Goal: Task Accomplishment & Management: Manage account settings

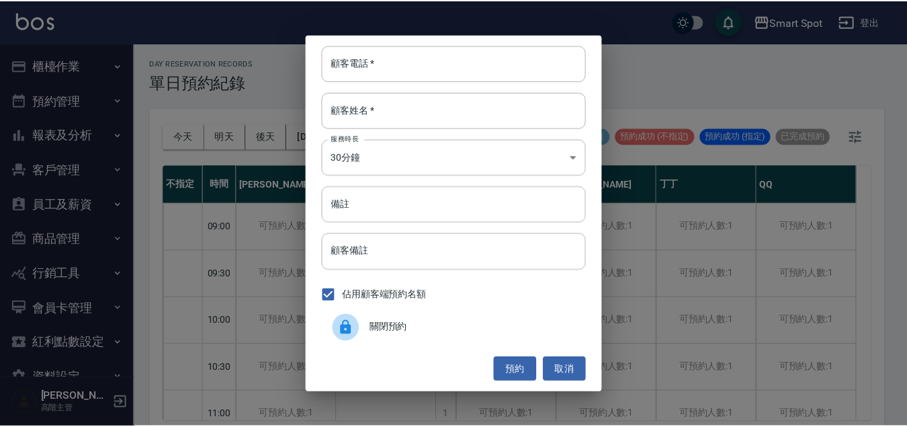
scroll to position [249, 0]
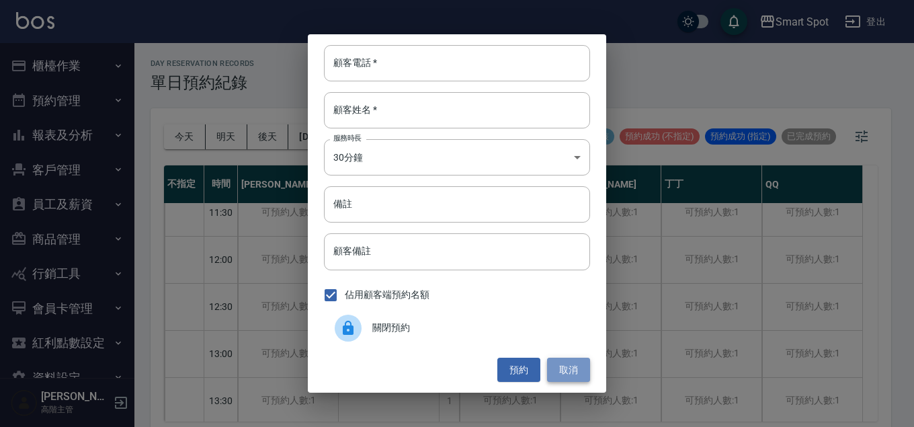
click at [570, 373] on button "取消" at bounding box center [568, 370] width 43 height 25
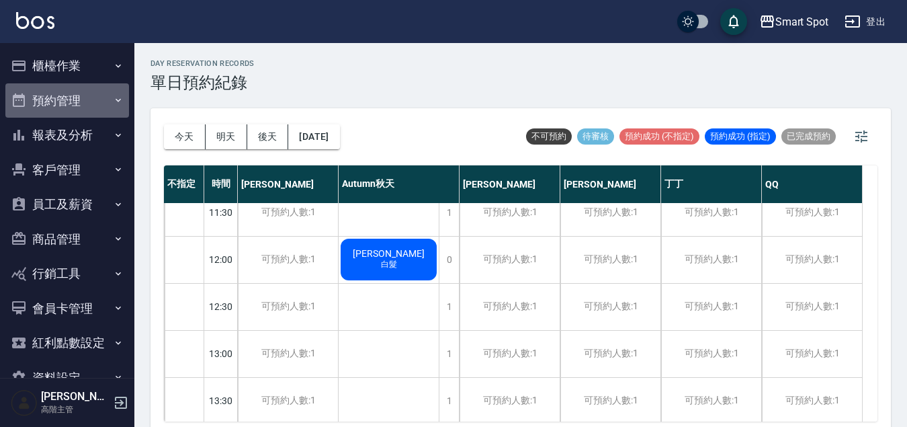
click at [113, 105] on icon "button" at bounding box center [118, 100] width 11 height 11
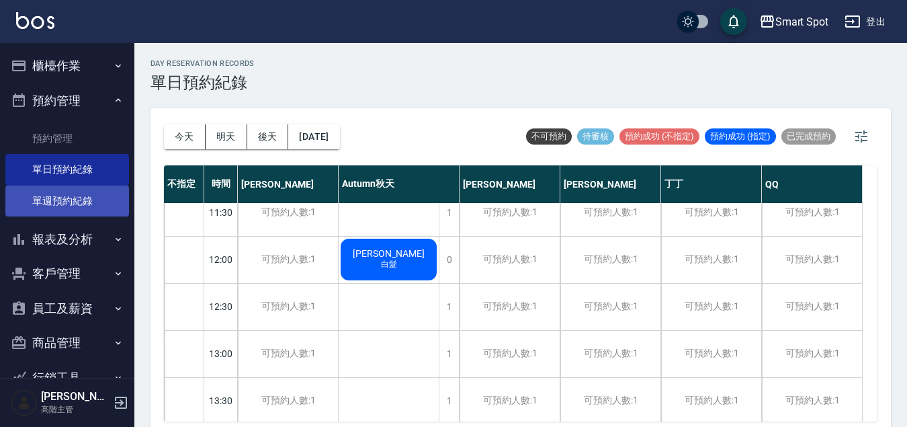
click at [98, 200] on link "單週預約紀錄" at bounding box center [67, 200] width 124 height 31
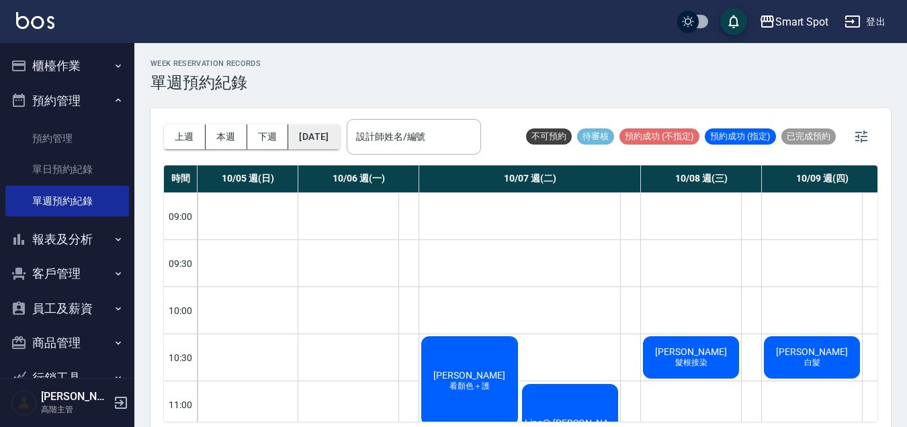
click at [335, 137] on button "[DATE]" at bounding box center [313, 136] width 51 height 25
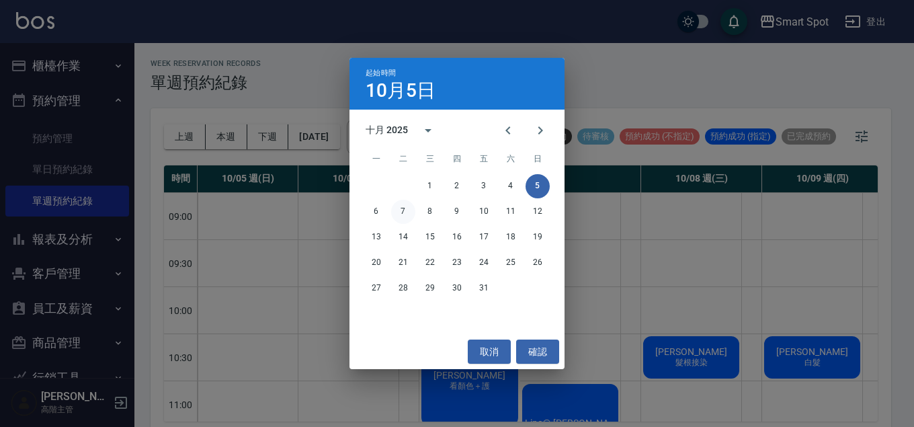
click at [401, 214] on button "7" at bounding box center [403, 212] width 24 height 24
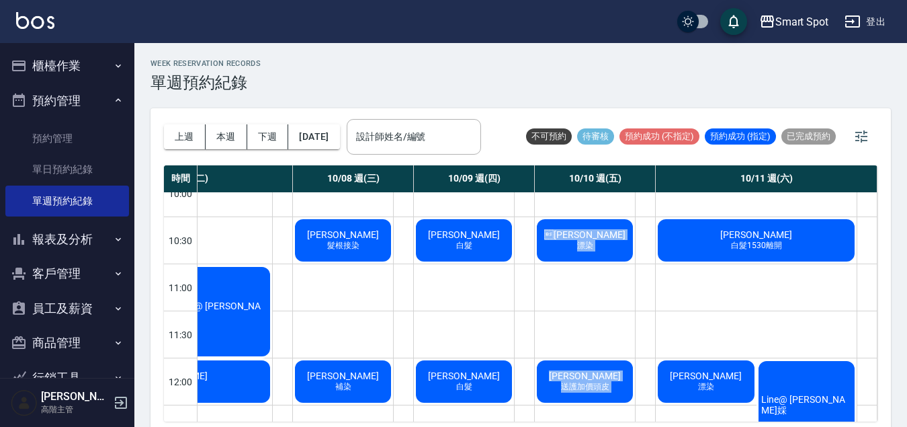
scroll to position [8, 0]
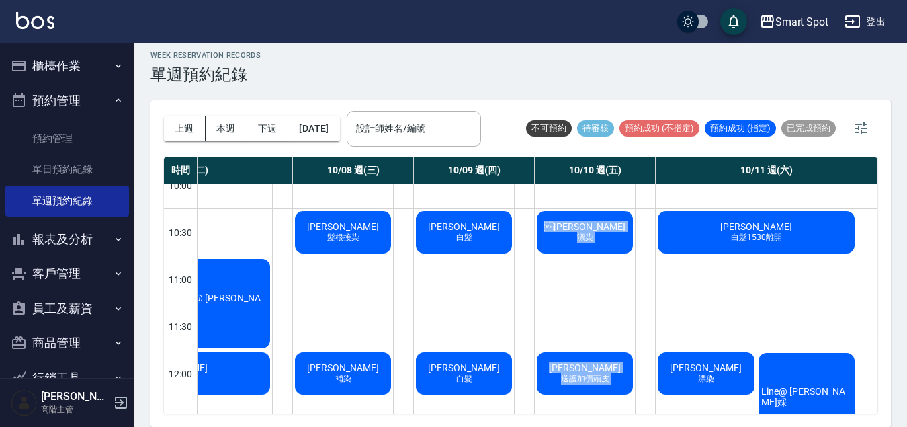
drag, startPoint x: 681, startPoint y: 421, endPoint x: 544, endPoint y: 426, distance: 137.8
click at [544, 426] on html "Smart Spot 登出 櫃檯作業 打帳單 帳單列表 掛單列表 座位開單 營業儀表板 現金收支登錄 高階收支登錄 材料自購登錄 每日結帳 排班表 現場電腦打…" at bounding box center [453, 209] width 907 height 435
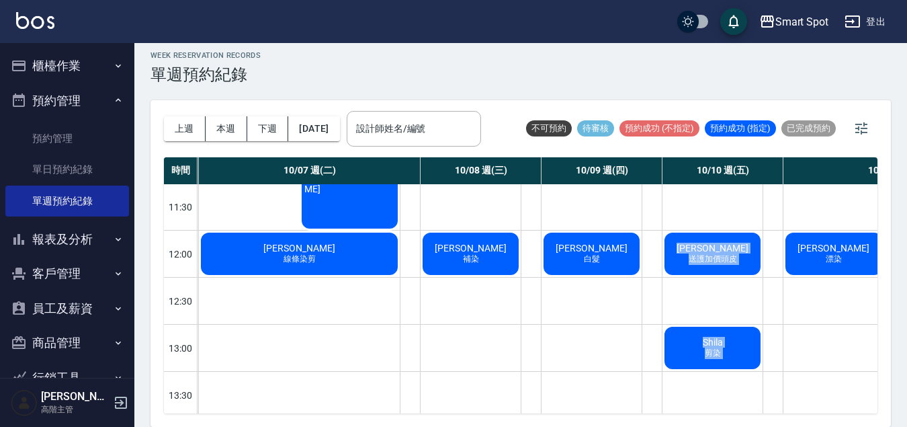
scroll to position [239, 220]
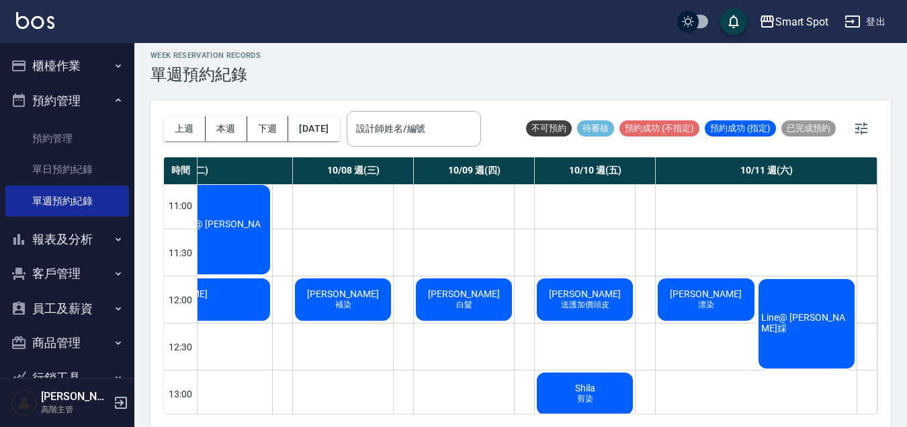
scroll to position [111, 355]
